Goal: Communication & Community: Connect with others

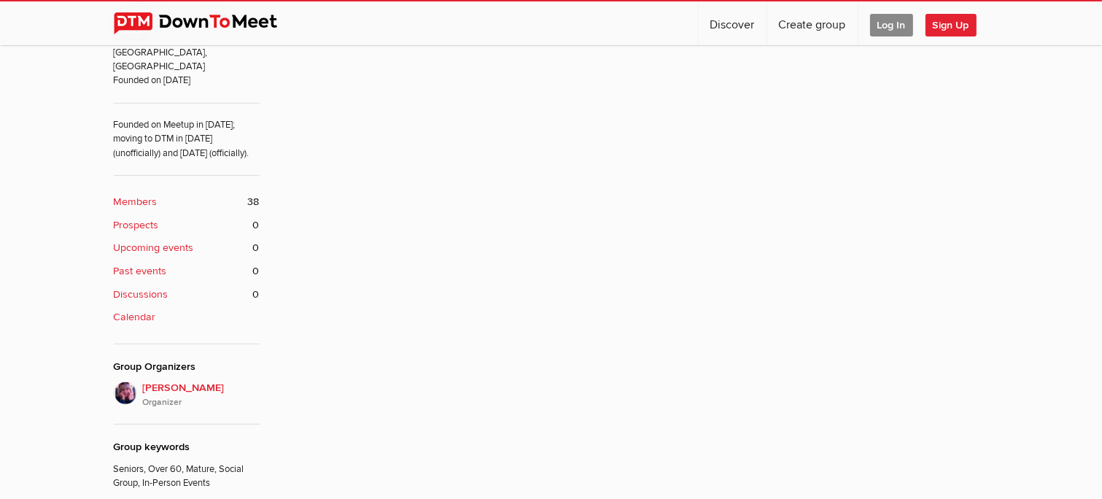
scroll to position [478, 0]
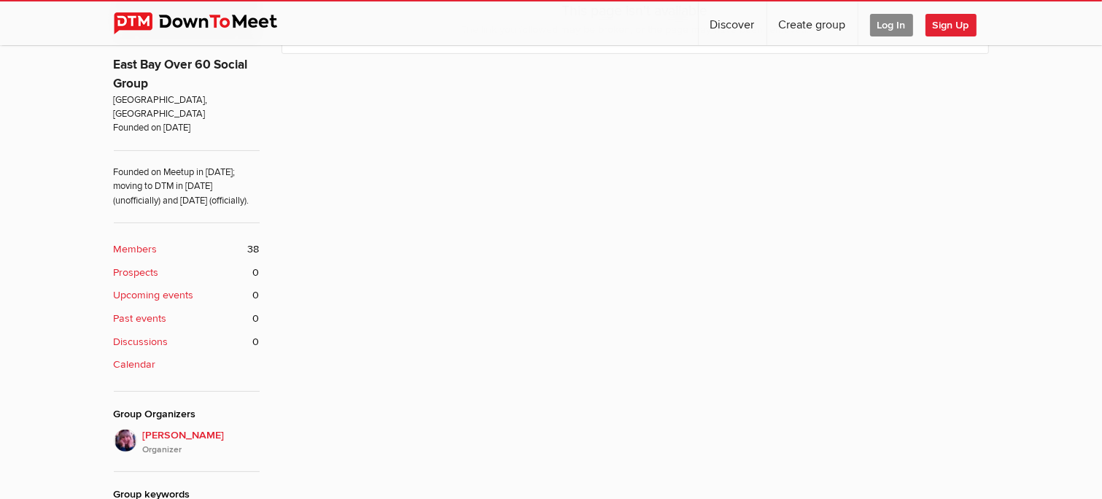
click at [131, 249] on b "Members" at bounding box center [136, 249] width 44 height 16
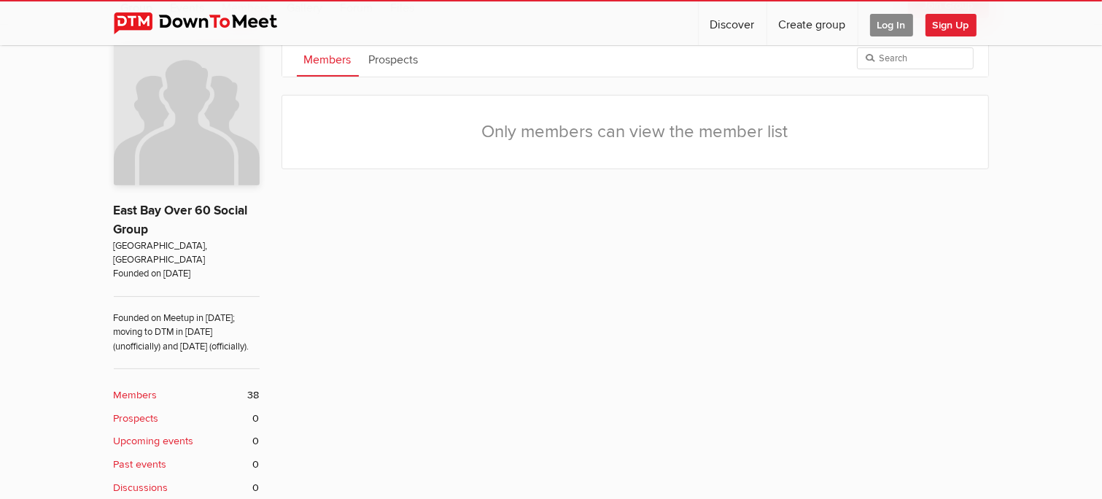
scroll to position [260, 0]
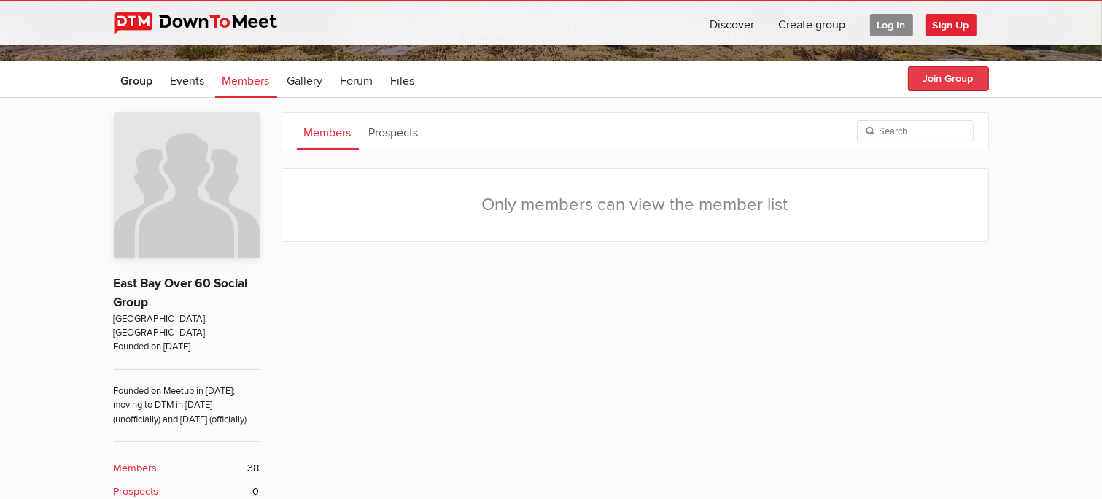
click at [958, 77] on button "Join Group" at bounding box center [948, 78] width 81 height 25
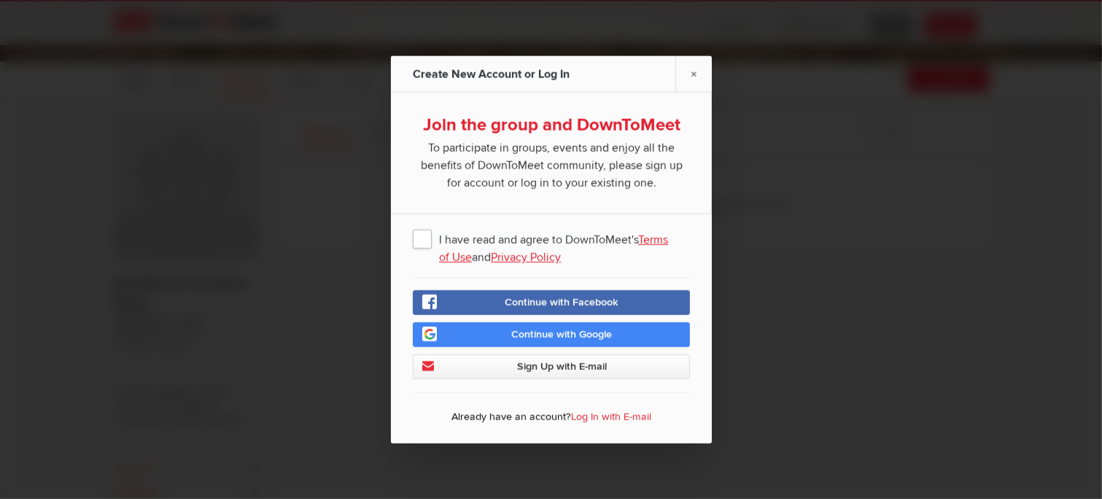
click at [481, 259] on link "Terms of Use" at bounding box center [553, 249] width 229 height 32
click at [695, 69] on link "×" at bounding box center [693, 74] width 36 height 36
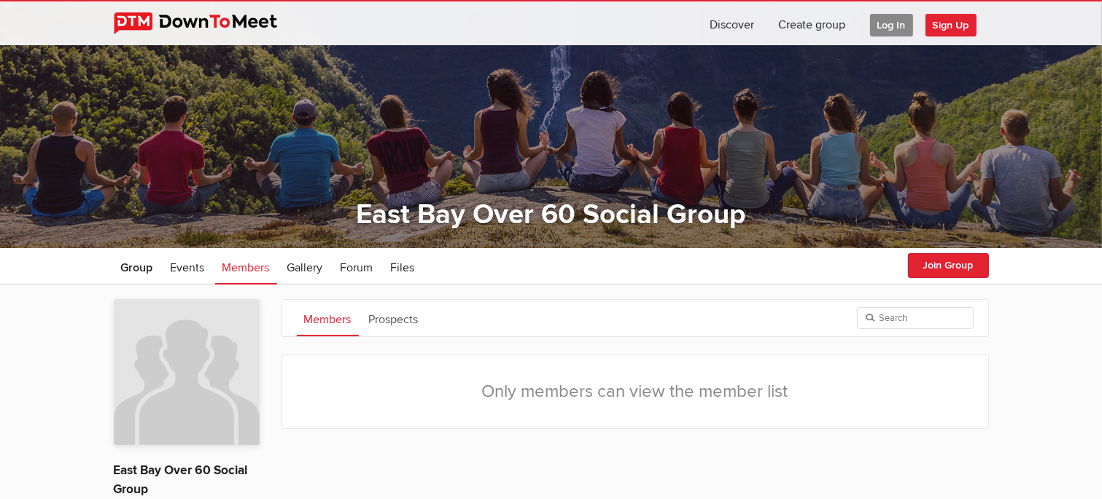
scroll to position [0, 0]
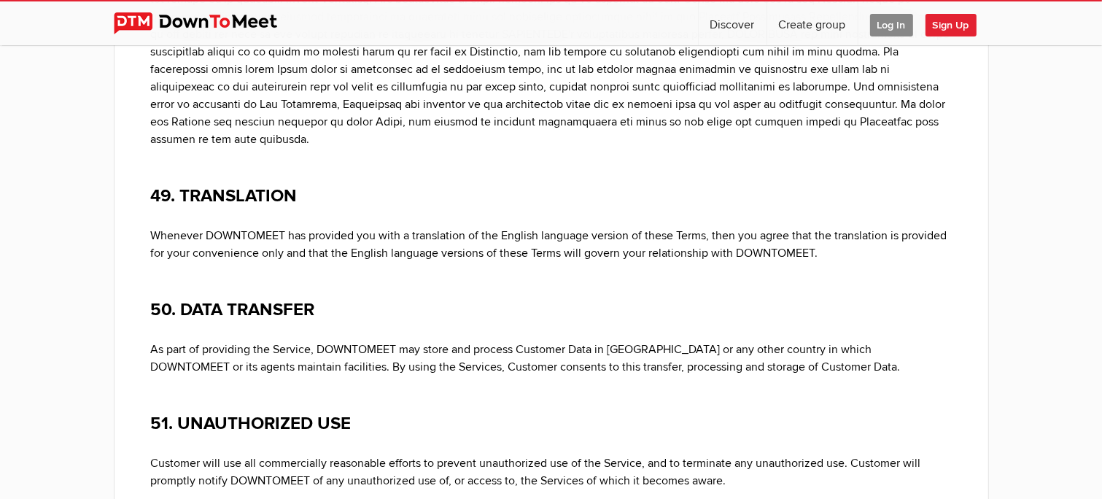
scroll to position [17067, 0]
